Goal: Task Accomplishment & Management: Manage account settings

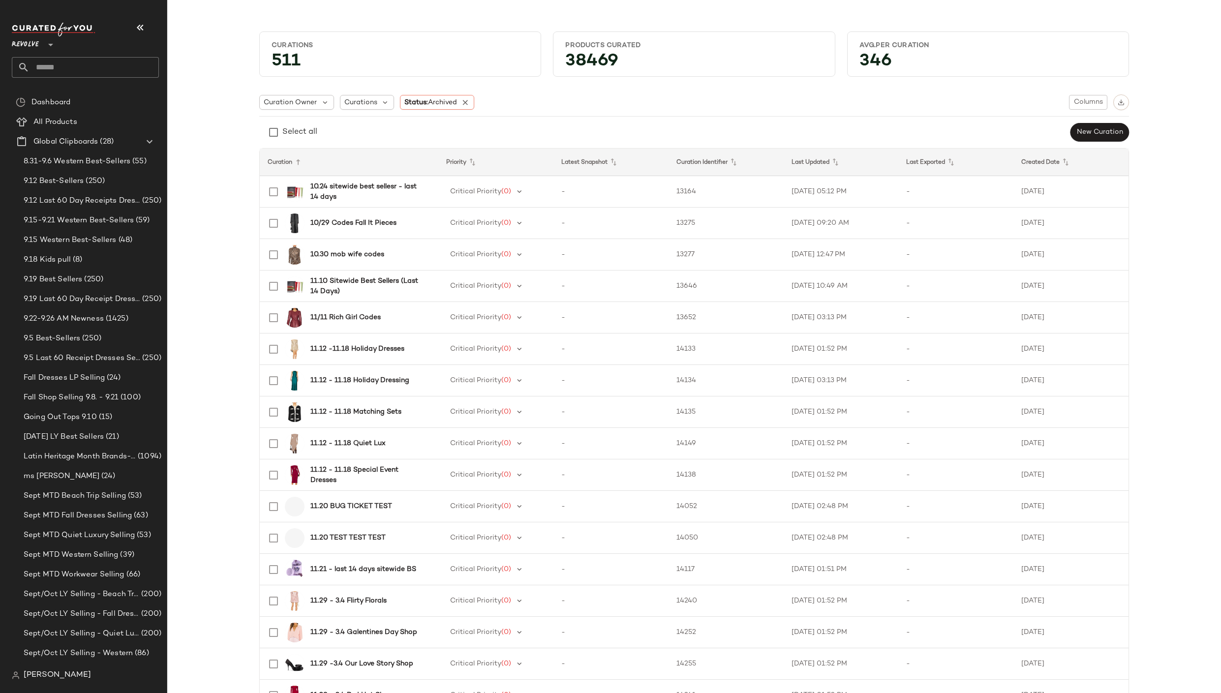
click at [46, 50] on div at bounding box center [50, 39] width 14 height 25
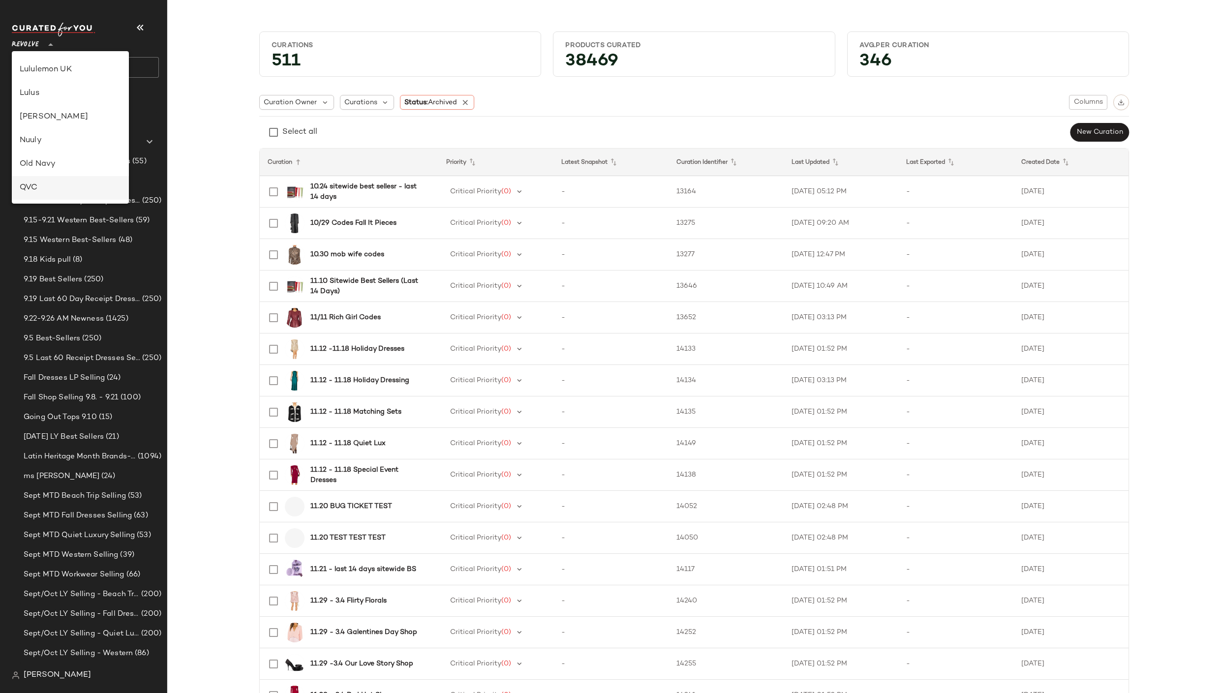
scroll to position [186, 0]
click at [58, 98] on div "Free People" at bounding box center [70, 94] width 101 height 12
type input "**"
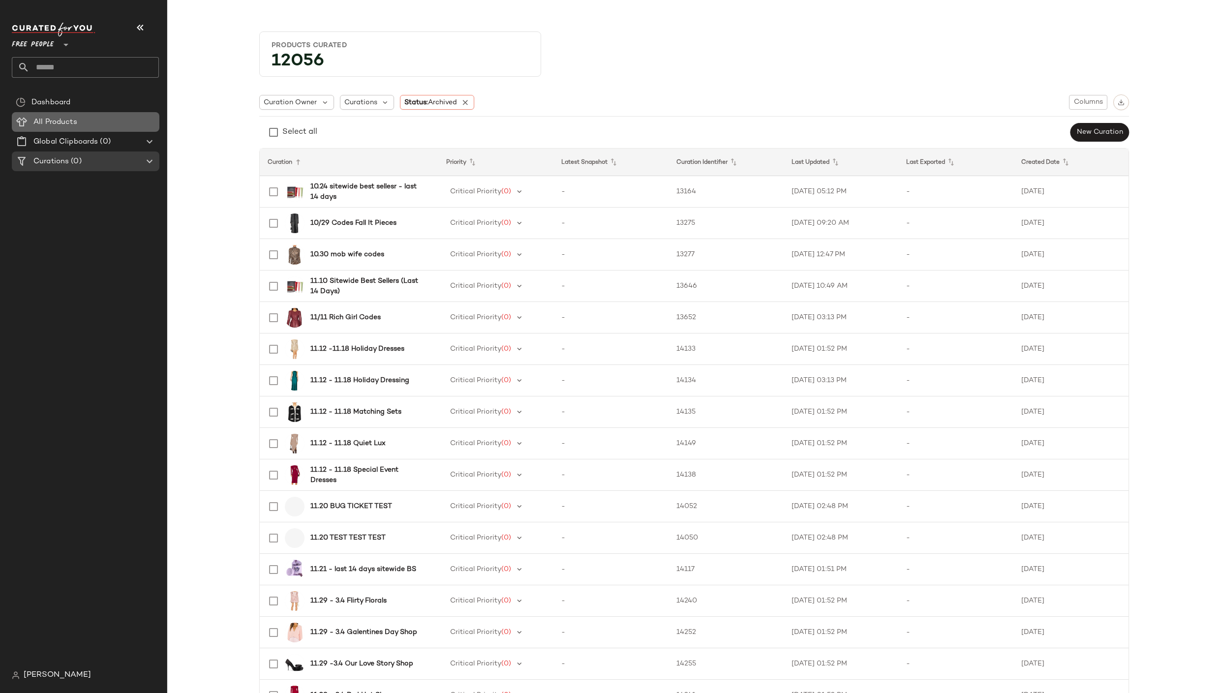
click at [55, 126] on span "All Products" at bounding box center [55, 122] width 44 height 11
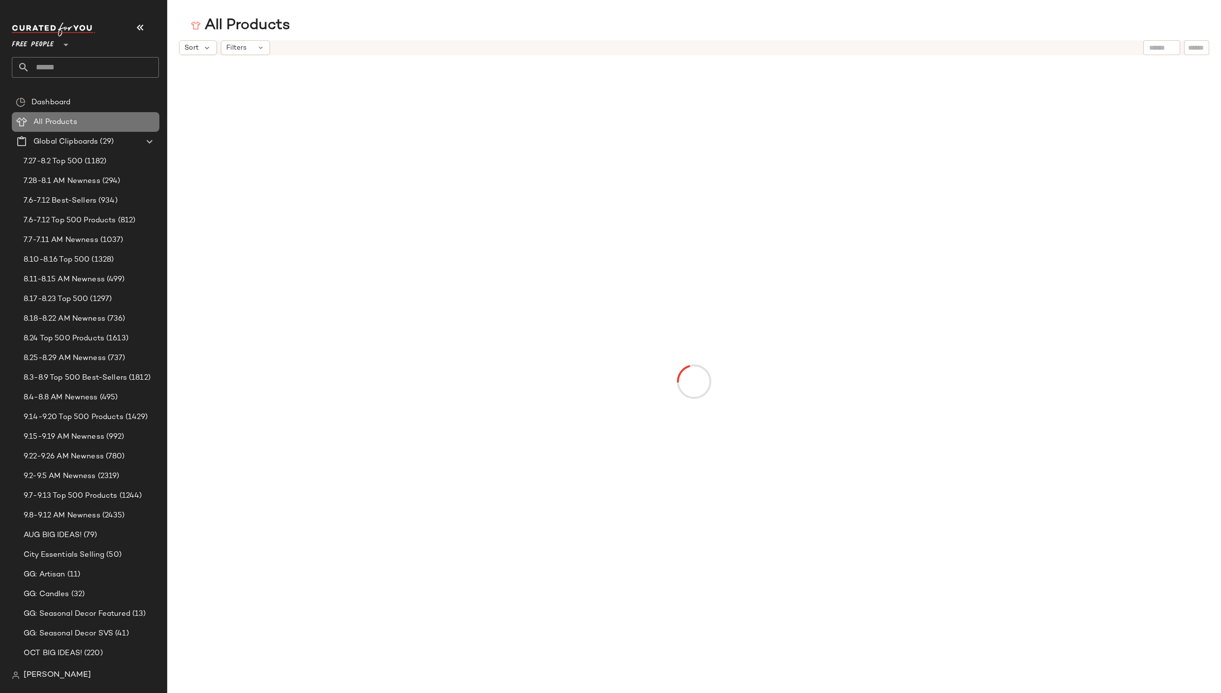
click at [57, 124] on span "All Products" at bounding box center [55, 122] width 44 height 11
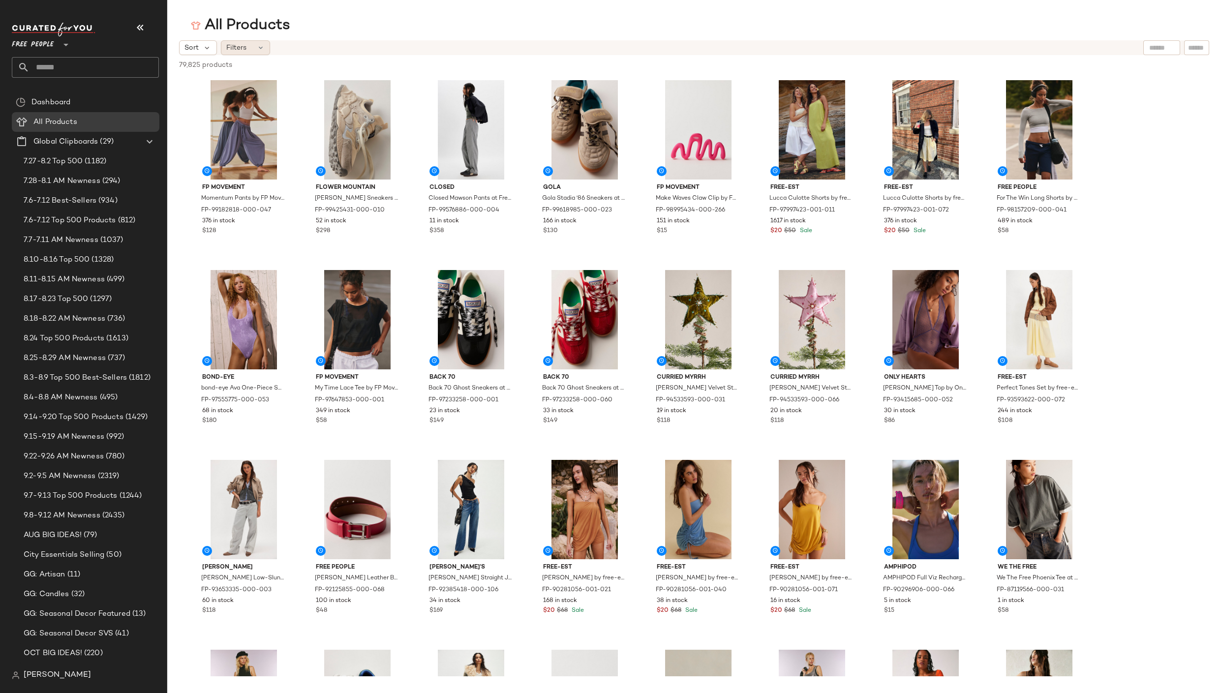
click at [251, 46] on div "Filters" at bounding box center [245, 47] width 49 height 15
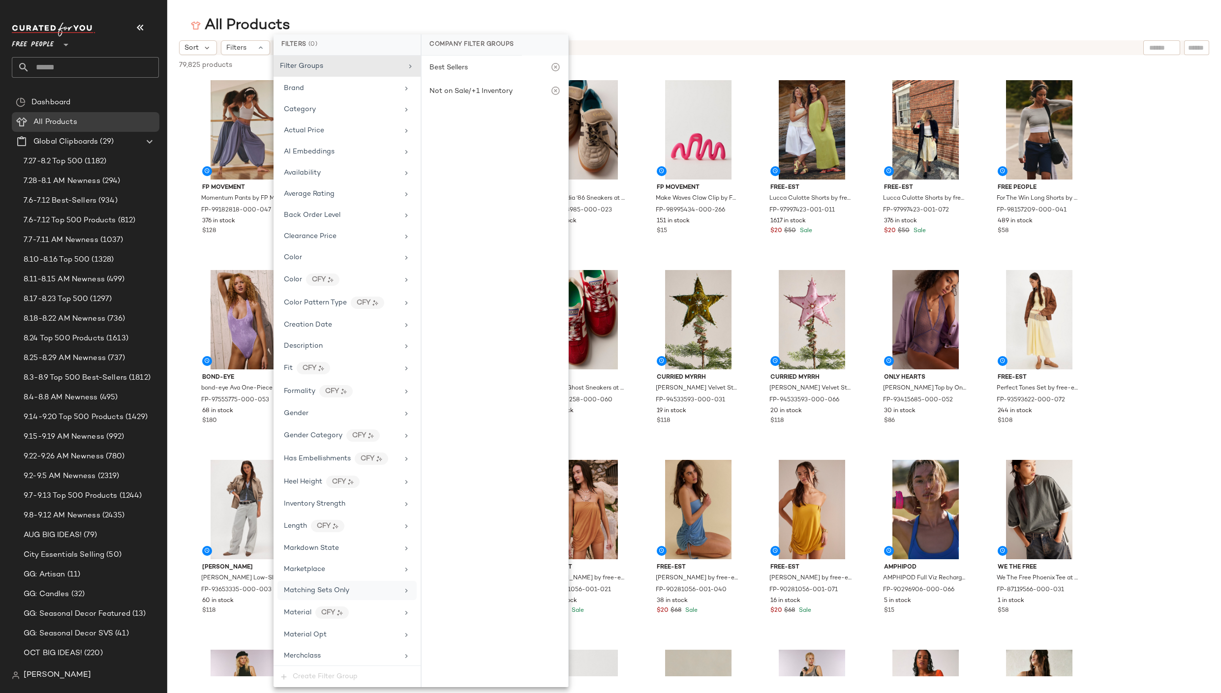
click at [320, 584] on div "Matching Sets Only" at bounding box center [346, 590] width 139 height 19
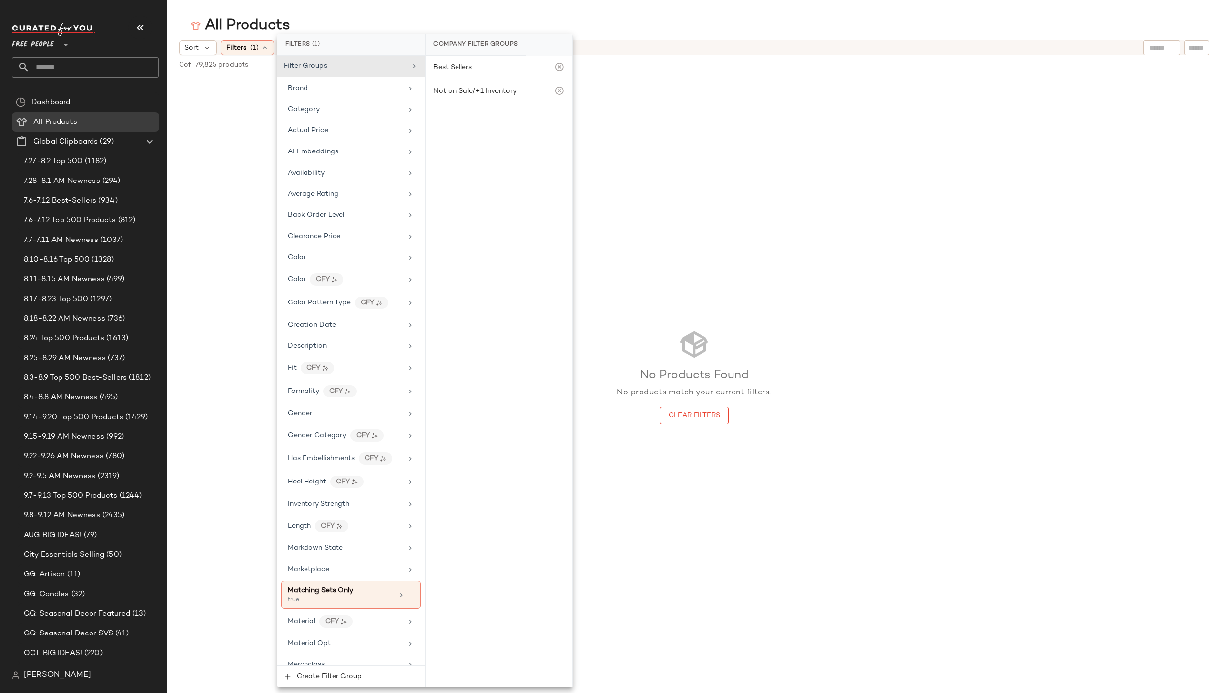
click at [666, 21] on div "All Products" at bounding box center [693, 26] width 1053 height 20
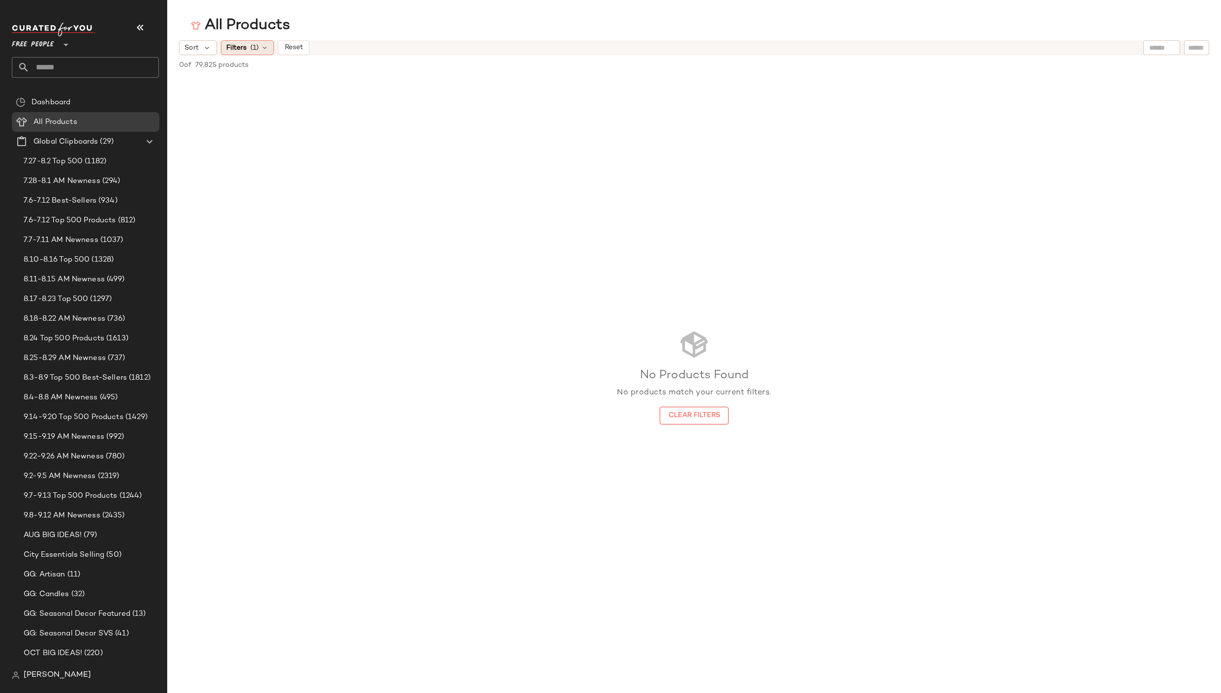
click at [258, 50] on span "(1)" at bounding box center [254, 48] width 8 height 10
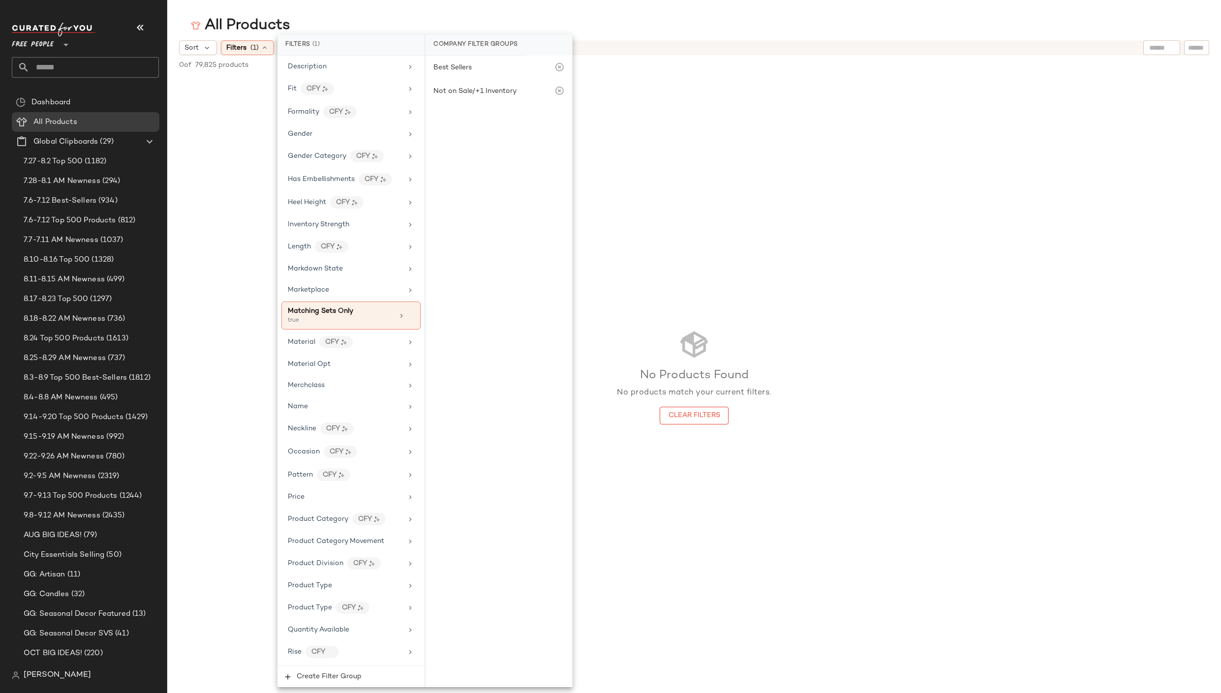
scroll to position [496, 0]
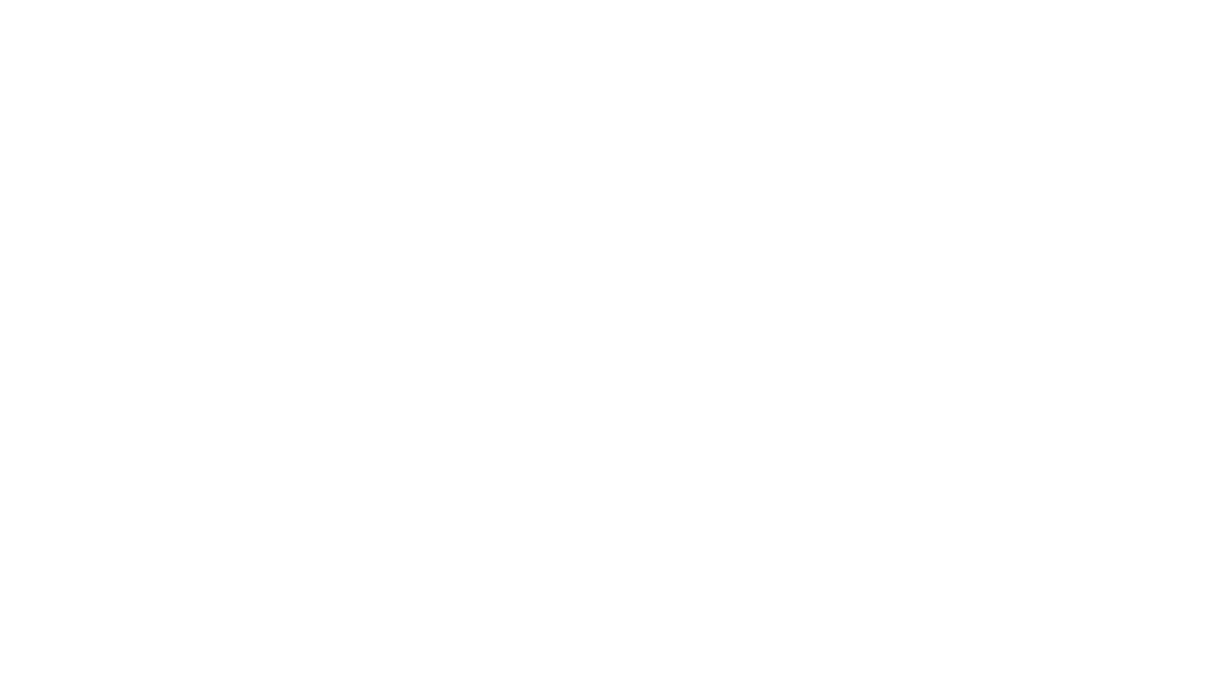
drag, startPoint x: 212, startPoint y: 91, endPoint x: 205, endPoint y: 85, distance: 9.4
click at [212, 0] on html at bounding box center [610, 0] width 1221 height 0
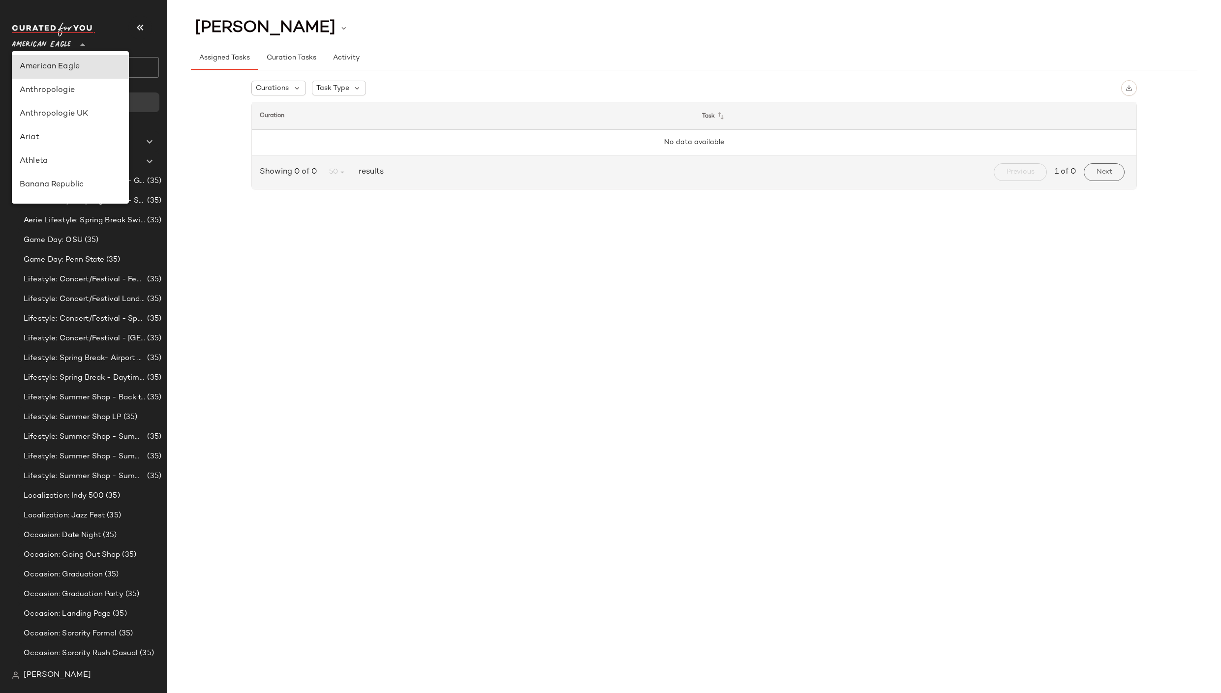
click at [75, 49] on div at bounding box center [82, 39] width 14 height 25
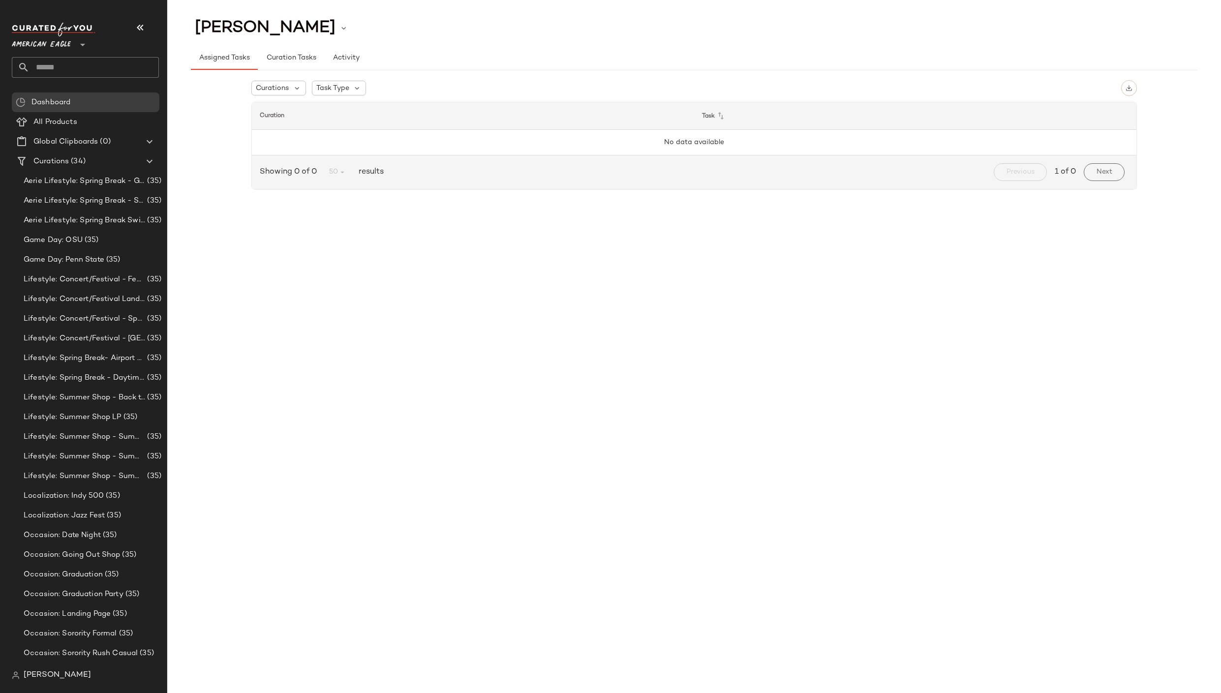
click at [73, 47] on div "American Eagle **" at bounding box center [43, 39] width 63 height 25
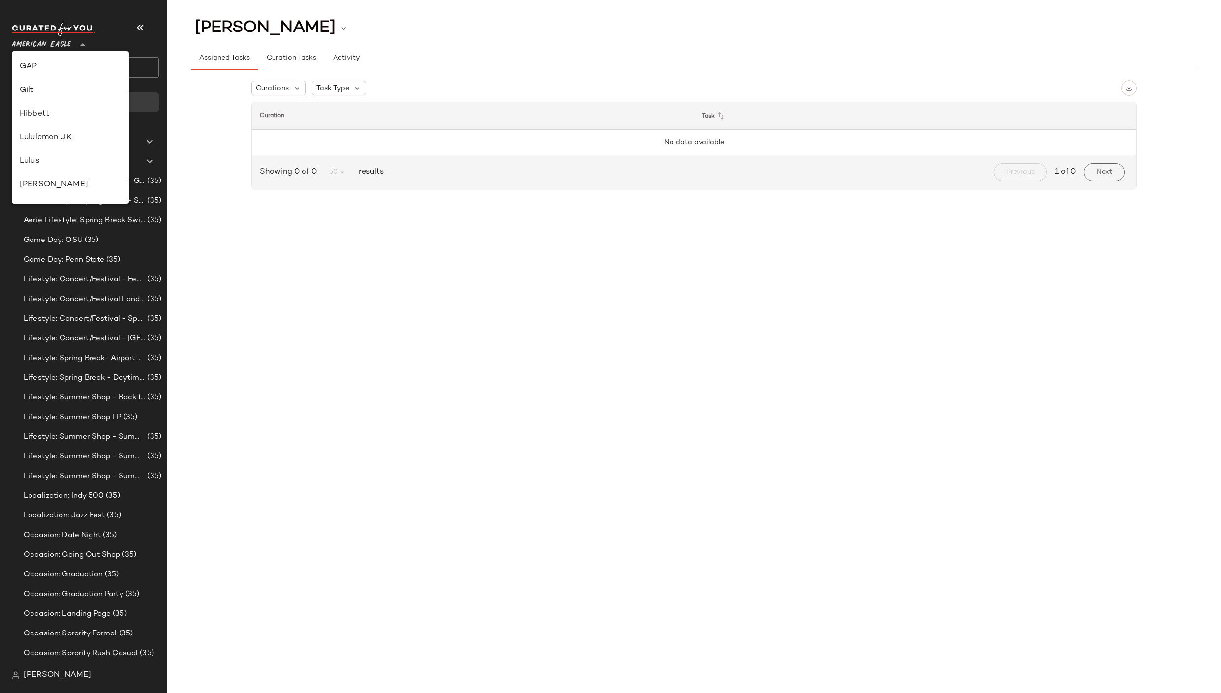
scroll to position [118, 0]
click at [68, 163] on div "Free People" at bounding box center [70, 161] width 101 height 12
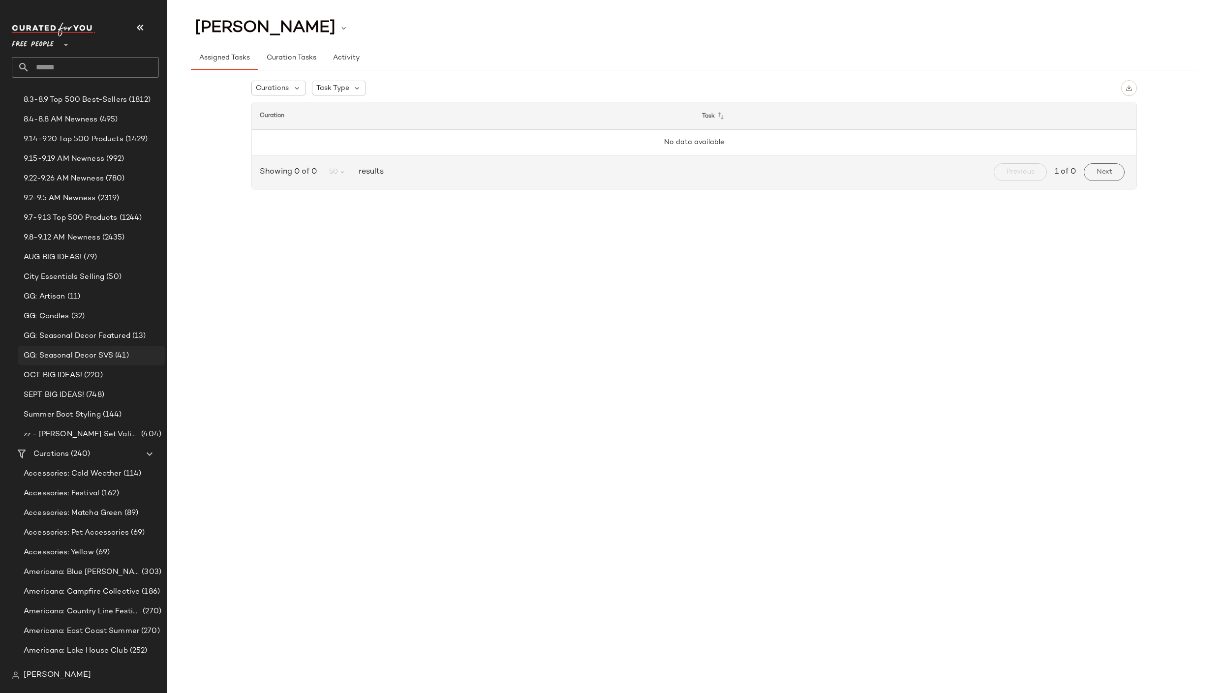
scroll to position [278, 0]
click at [50, 433] on span "zz - [PERSON_NAME] Set Validation" at bounding box center [82, 433] width 116 height 11
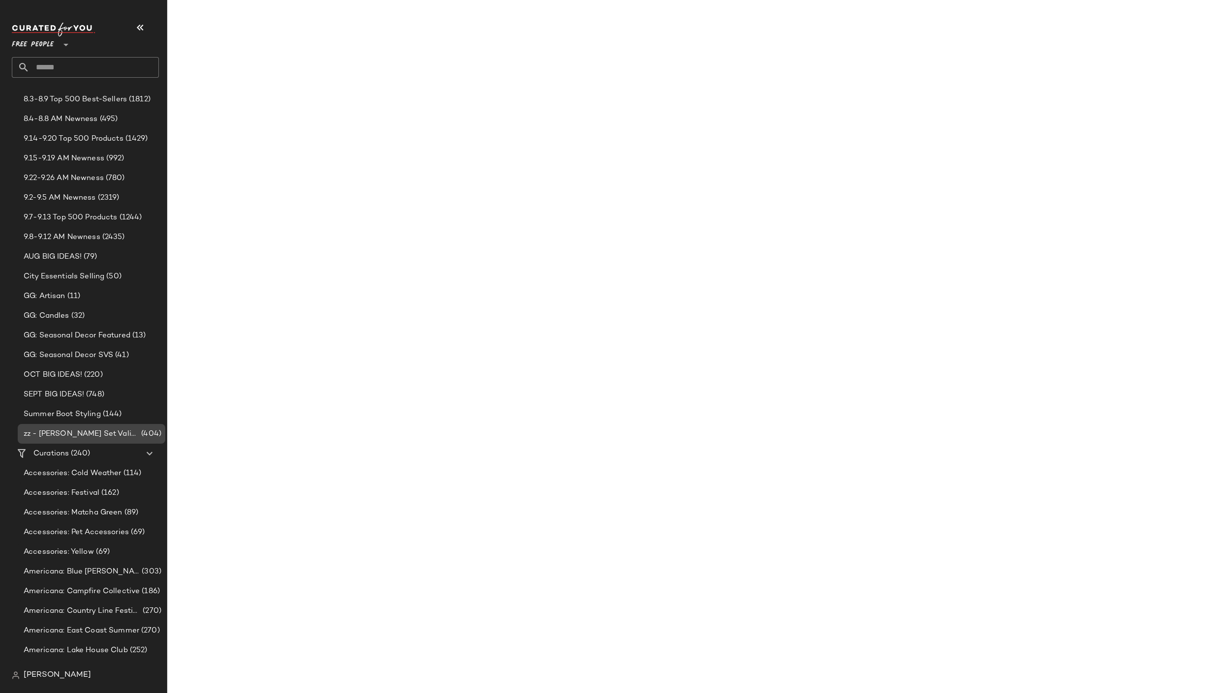
click at [69, 434] on span "zz - [PERSON_NAME] Set Validation" at bounding box center [82, 433] width 116 height 11
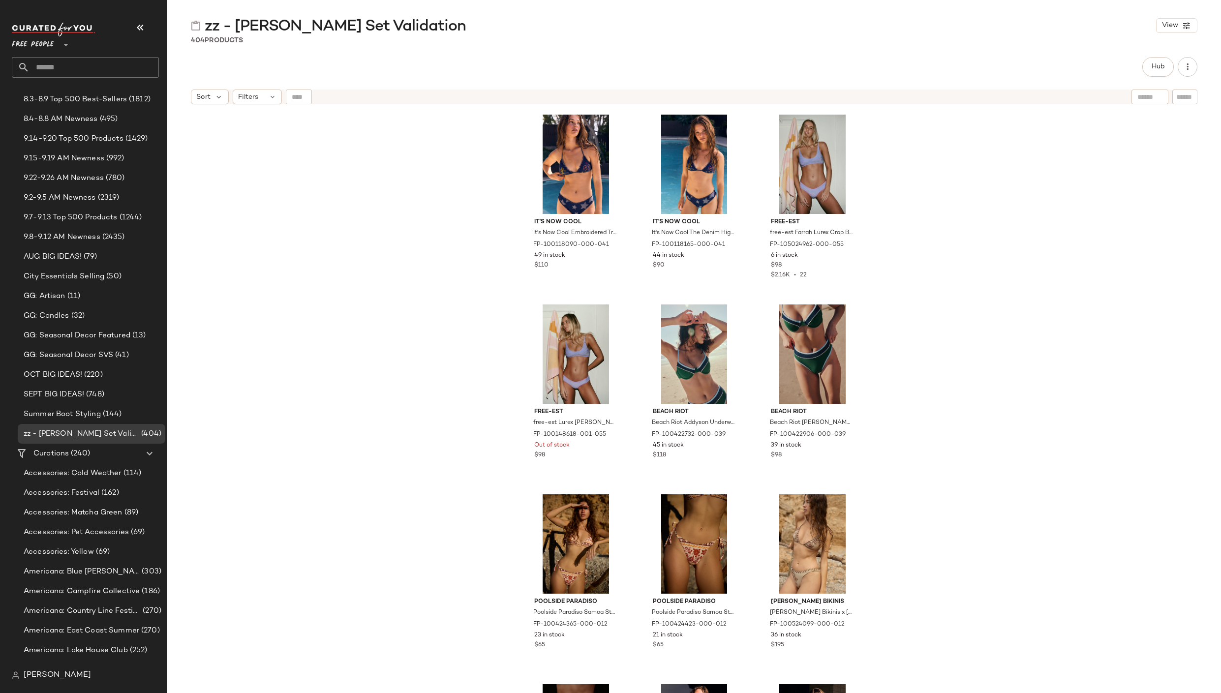
click at [413, 253] on div "It's Now Cool It's Now Cool Embroidered Triangle Top at Free People in Blue, Si…" at bounding box center [693, 413] width 1053 height 608
click at [250, 30] on span "zz - [PERSON_NAME] Set Validation" at bounding box center [335, 27] width 261 height 20
copy div "zz - Jim Set Validation View"
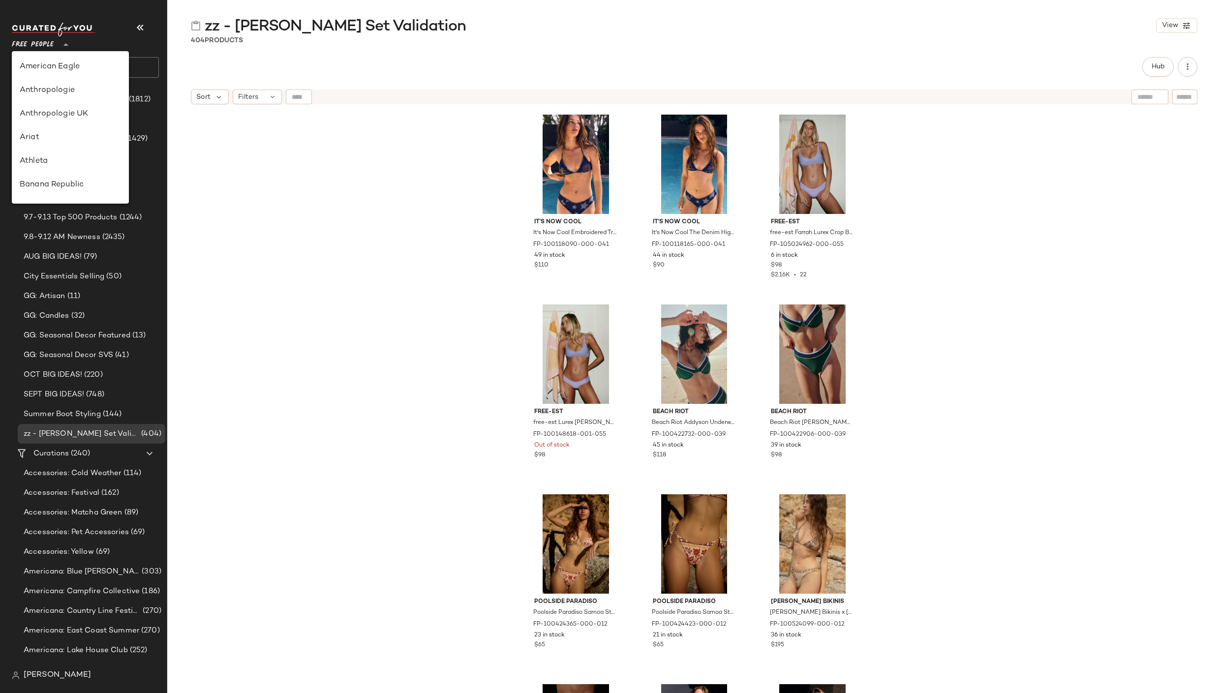
click at [55, 39] on div "Free People **" at bounding box center [35, 39] width 46 height 25
click at [49, 91] on div "Revolve" at bounding box center [70, 91] width 101 height 12
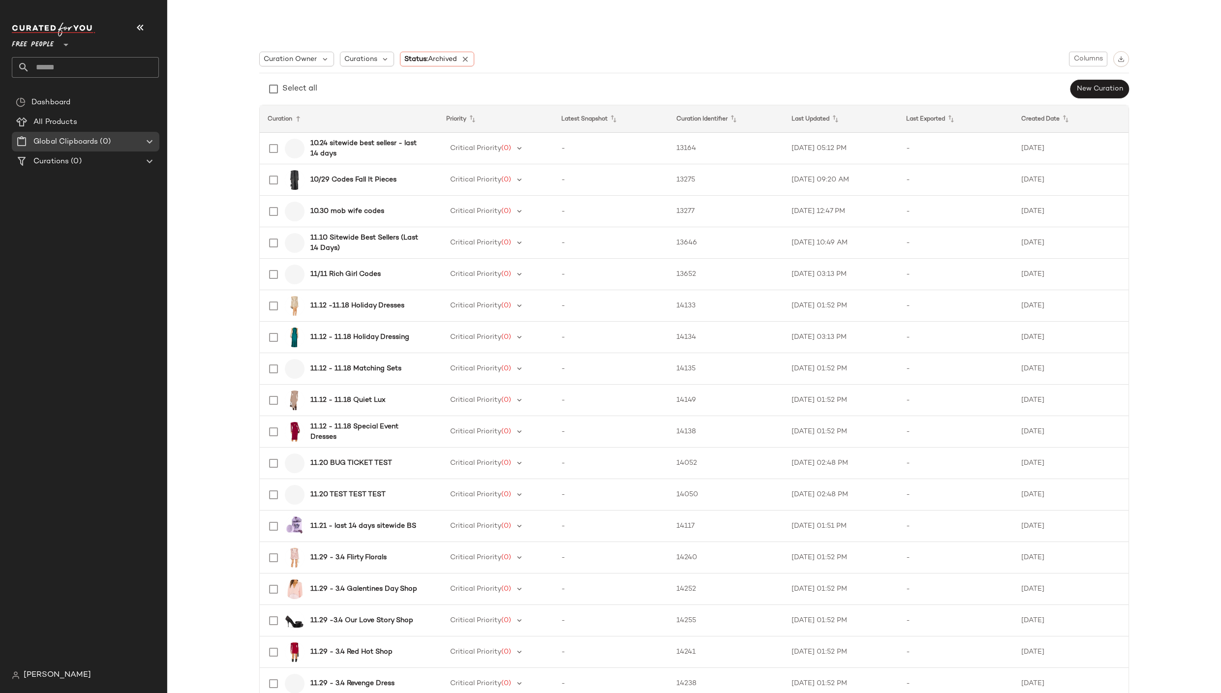
type input "**"
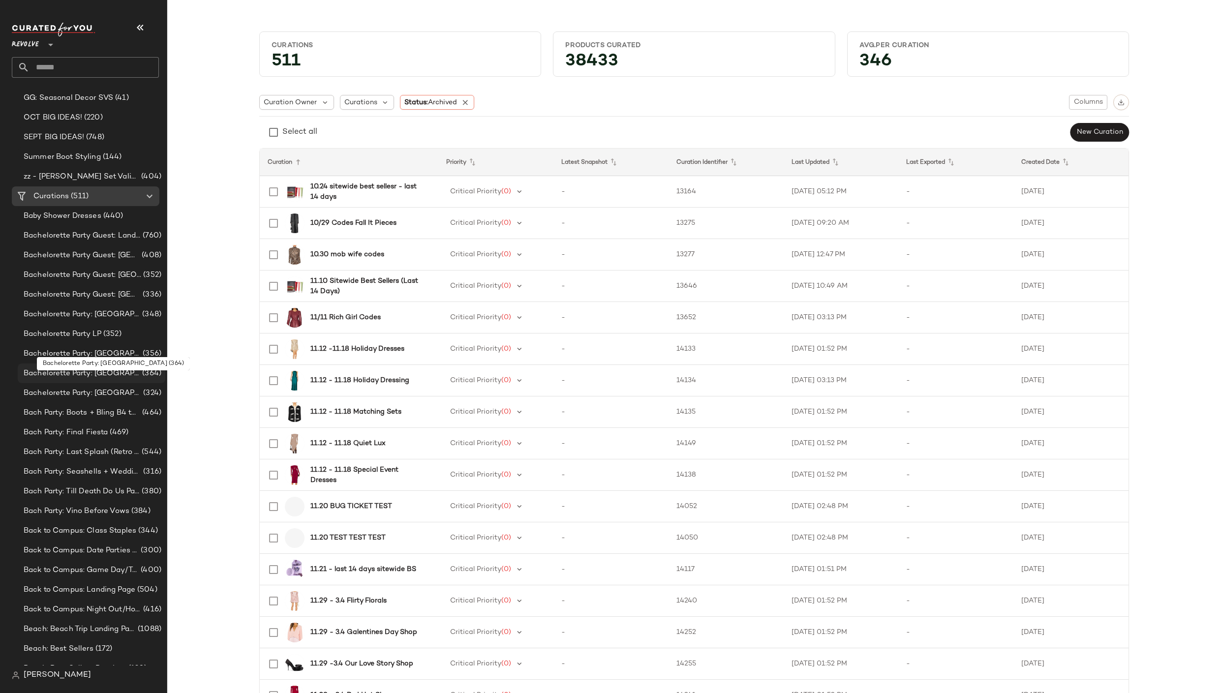
scroll to position [418, 0]
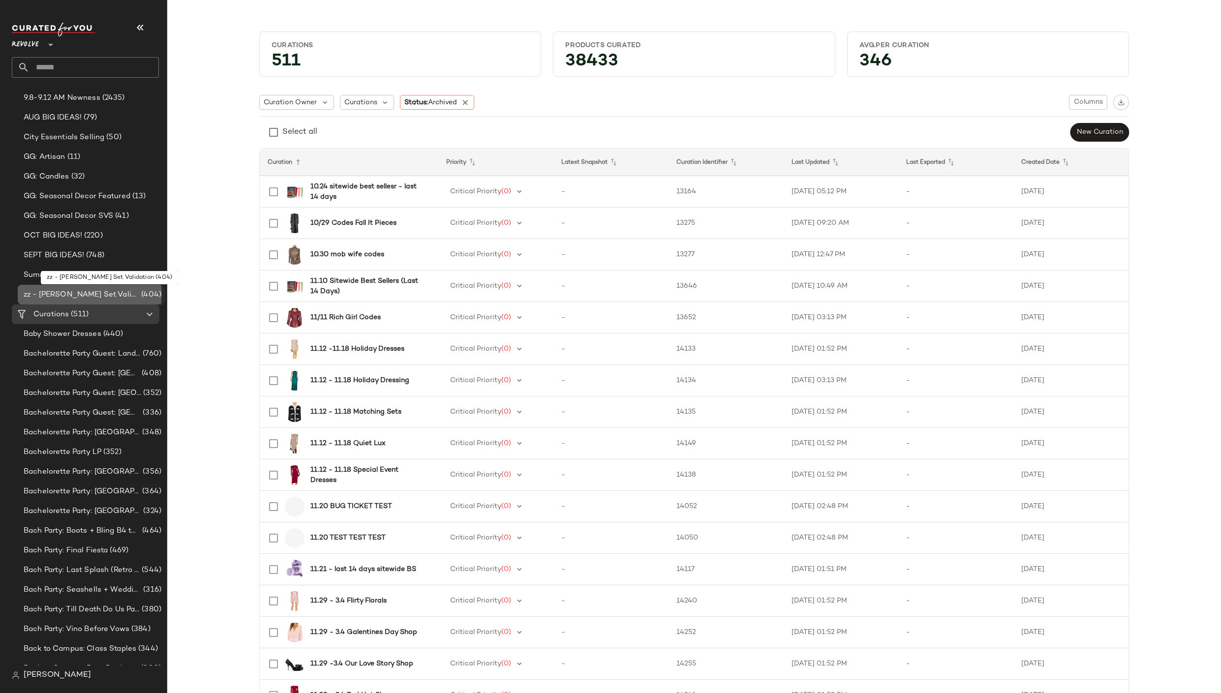
click at [72, 297] on span "zz - [PERSON_NAME] Set Validation" at bounding box center [82, 294] width 116 height 11
click at [72, 294] on span "zz - [PERSON_NAME] Set Validation" at bounding box center [82, 294] width 116 height 11
click at [72, 293] on span "zz - [PERSON_NAME] Set Validation" at bounding box center [82, 294] width 116 height 11
click at [73, 276] on span "Summer Boot Styling" at bounding box center [62, 275] width 77 height 11
click at [68, 300] on div "zz - [PERSON_NAME] Set Validation (404)" at bounding box center [92, 295] width 148 height 20
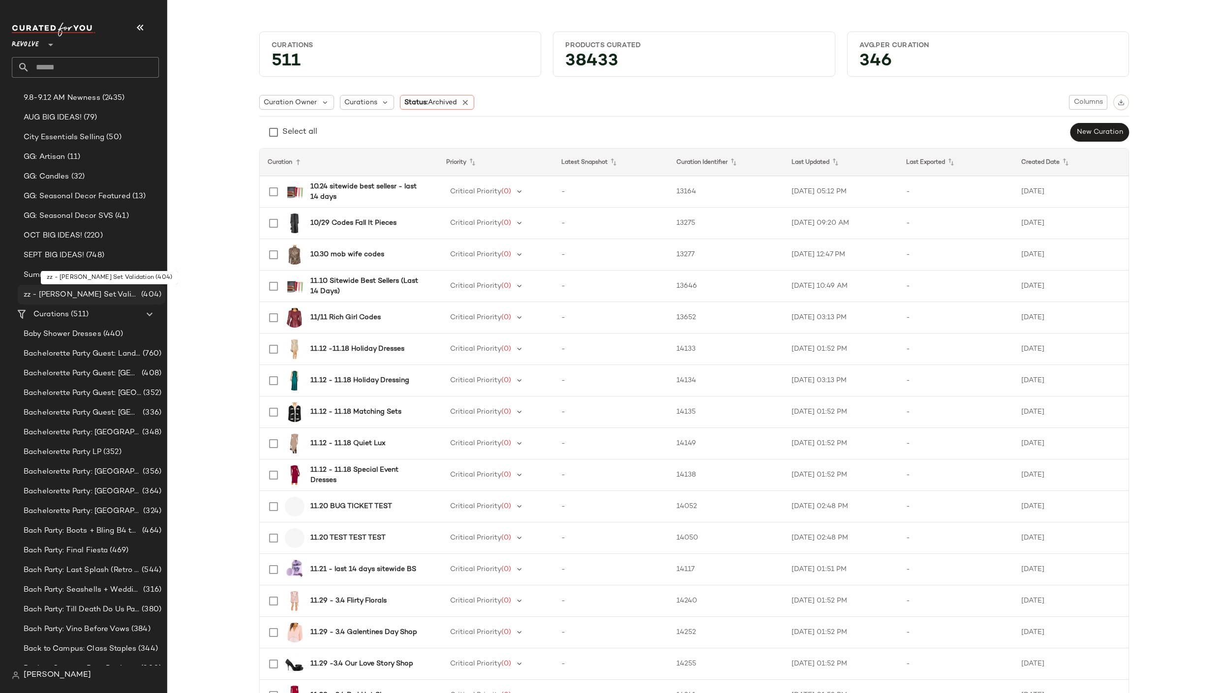
click at [66, 298] on span "zz - [PERSON_NAME] Set Validation" at bounding box center [82, 294] width 116 height 11
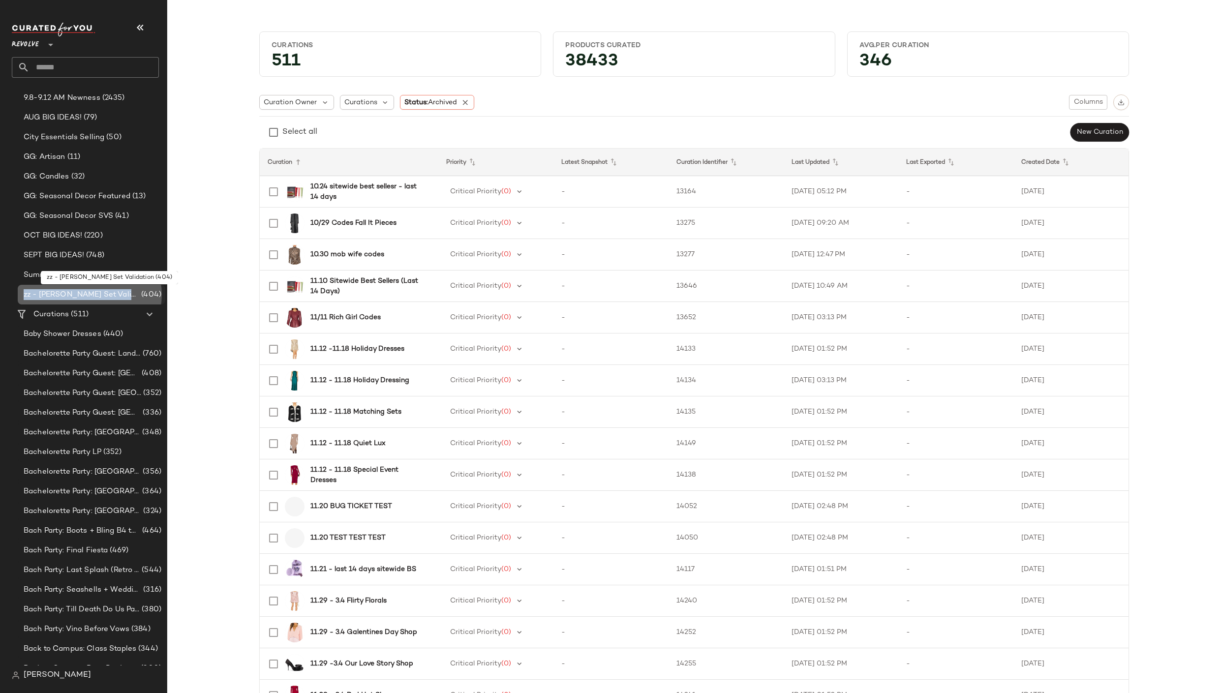
click at [66, 298] on span "zz - [PERSON_NAME] Set Validation" at bounding box center [82, 294] width 116 height 11
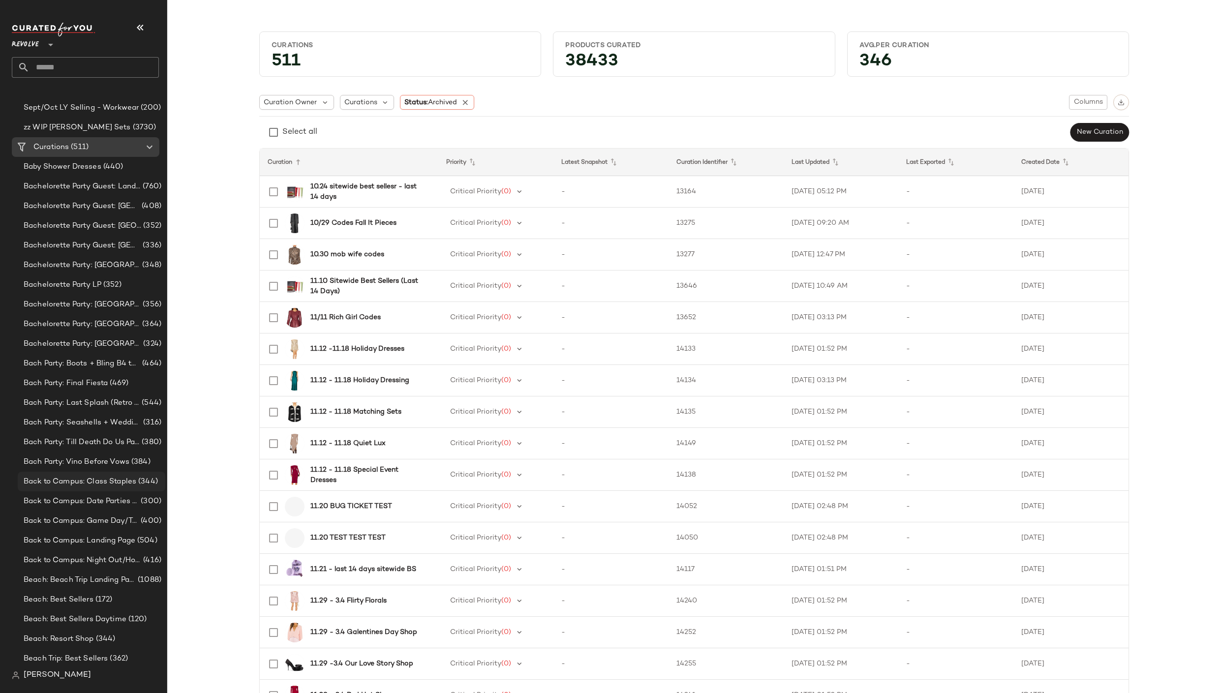
scroll to position [309, 0]
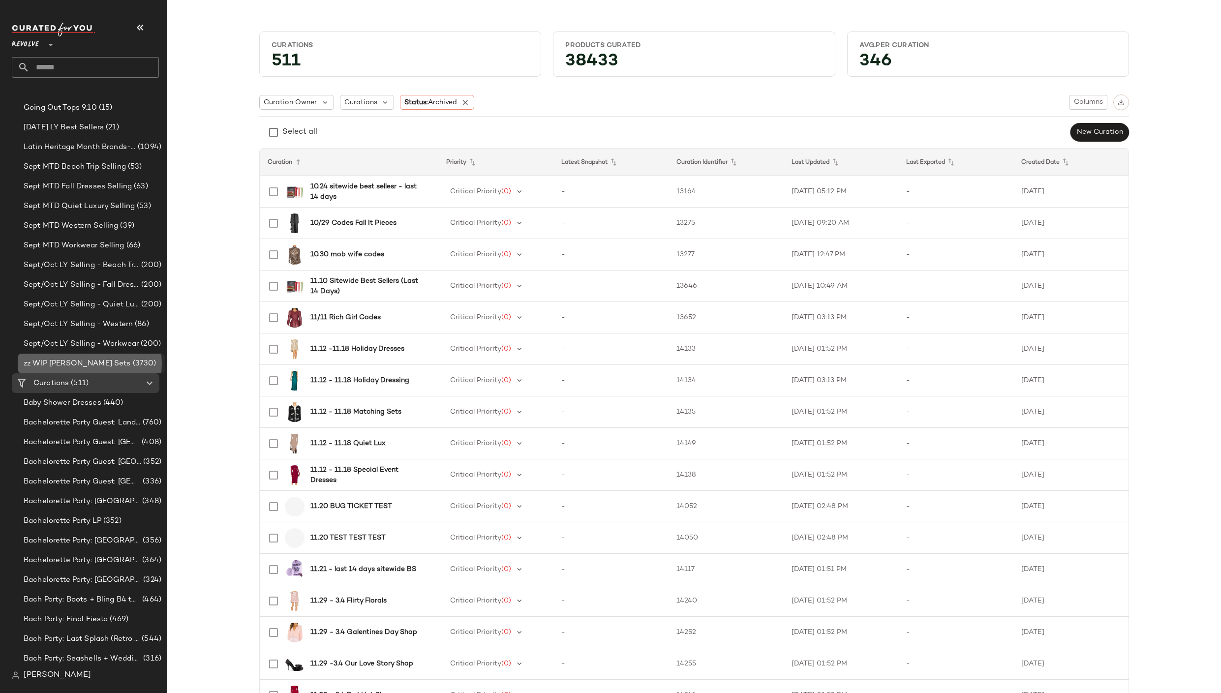
click at [71, 360] on span "zz WIP Jim Sets" at bounding box center [77, 363] width 107 height 11
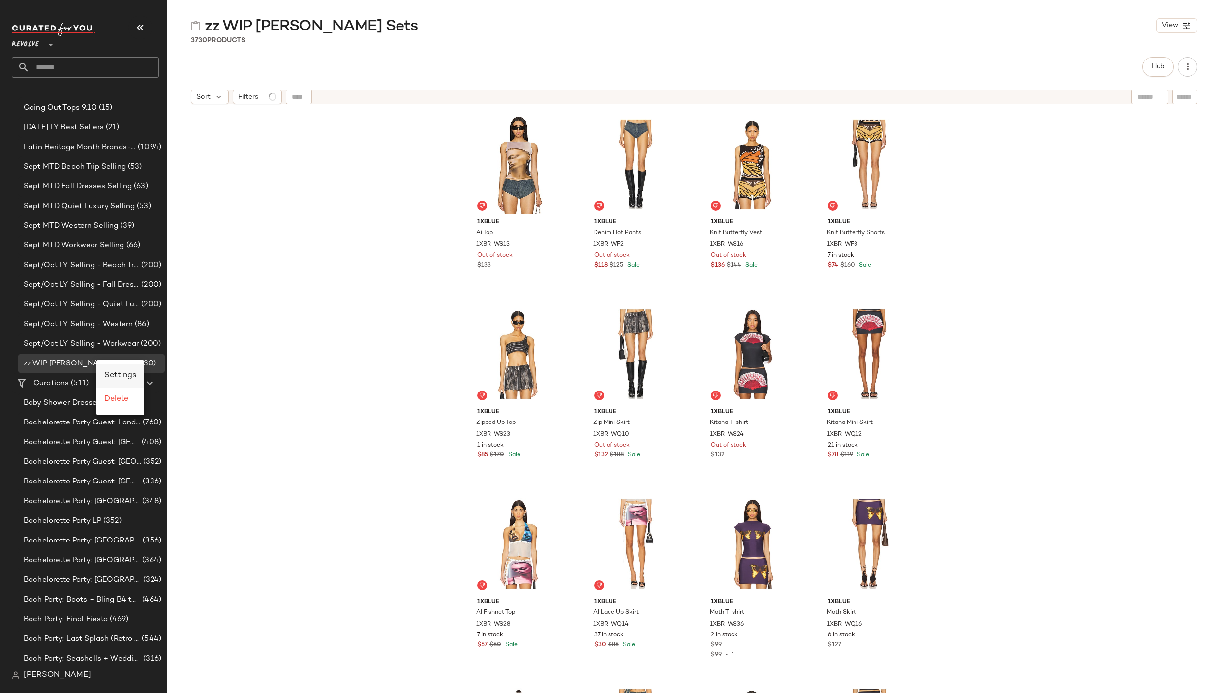
click at [112, 373] on span "Settings" at bounding box center [120, 375] width 32 height 8
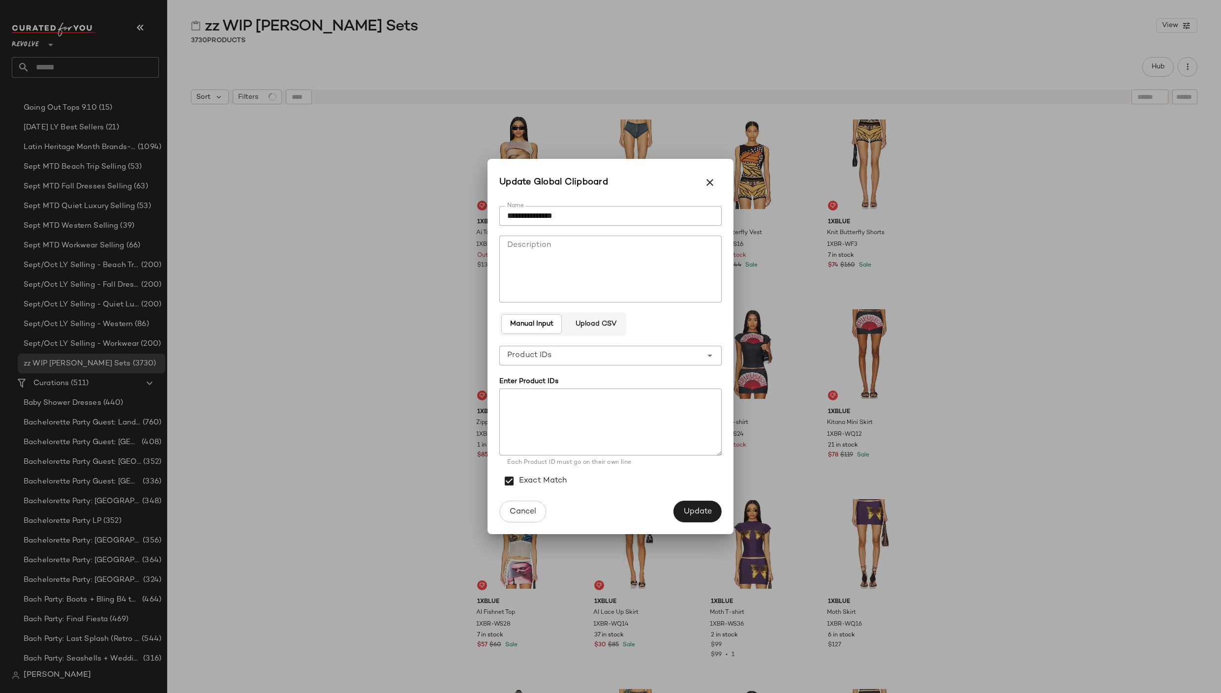
click at [528, 211] on input "**********" at bounding box center [610, 216] width 222 height 20
paste input "********"
type input "**********"
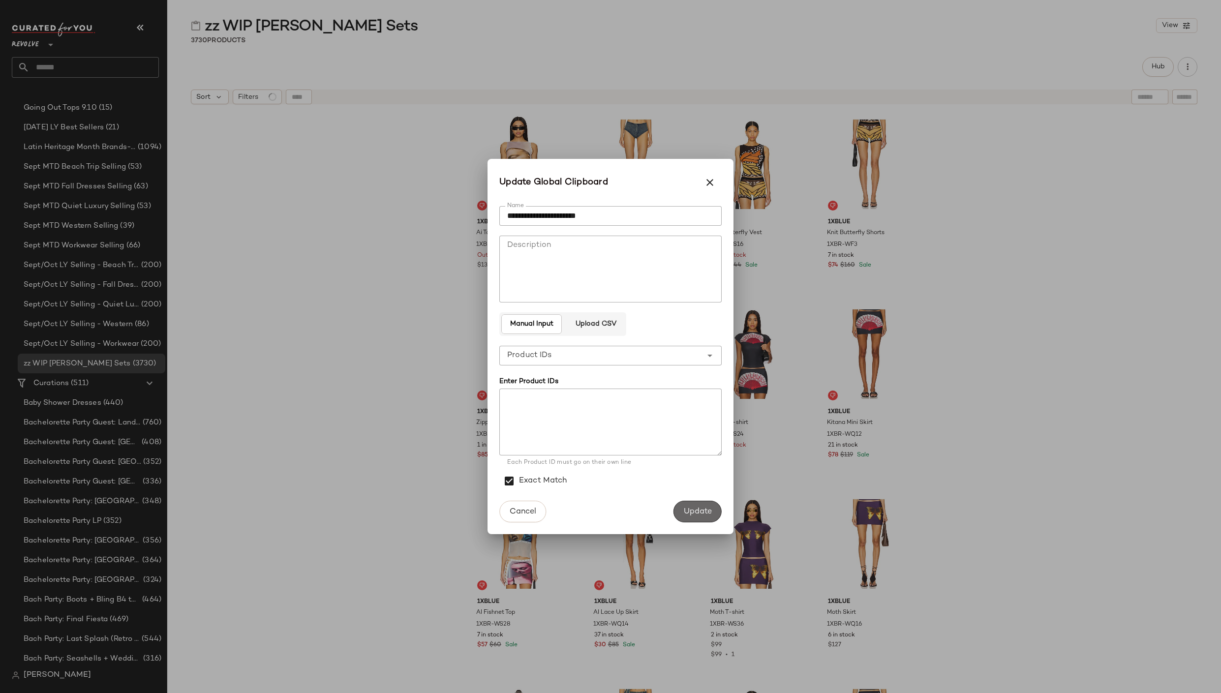
click at [686, 513] on span "Update" at bounding box center [697, 511] width 29 height 9
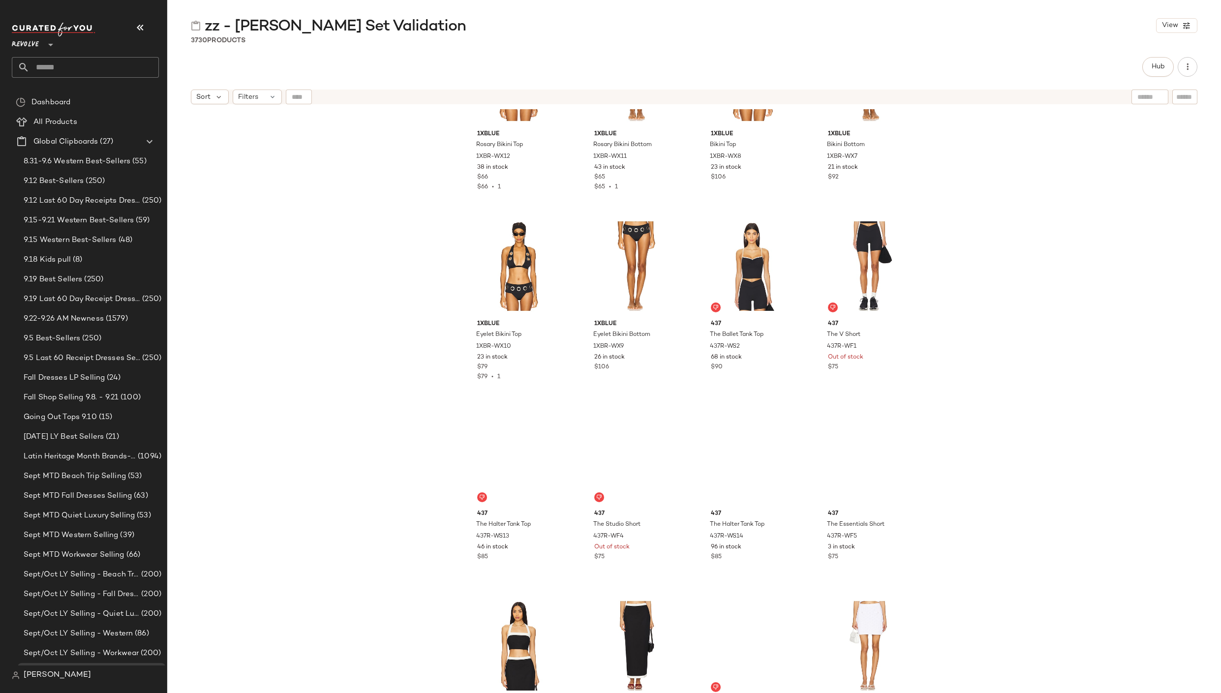
scroll to position [858, 0]
